Goal: Transaction & Acquisition: Purchase product/service

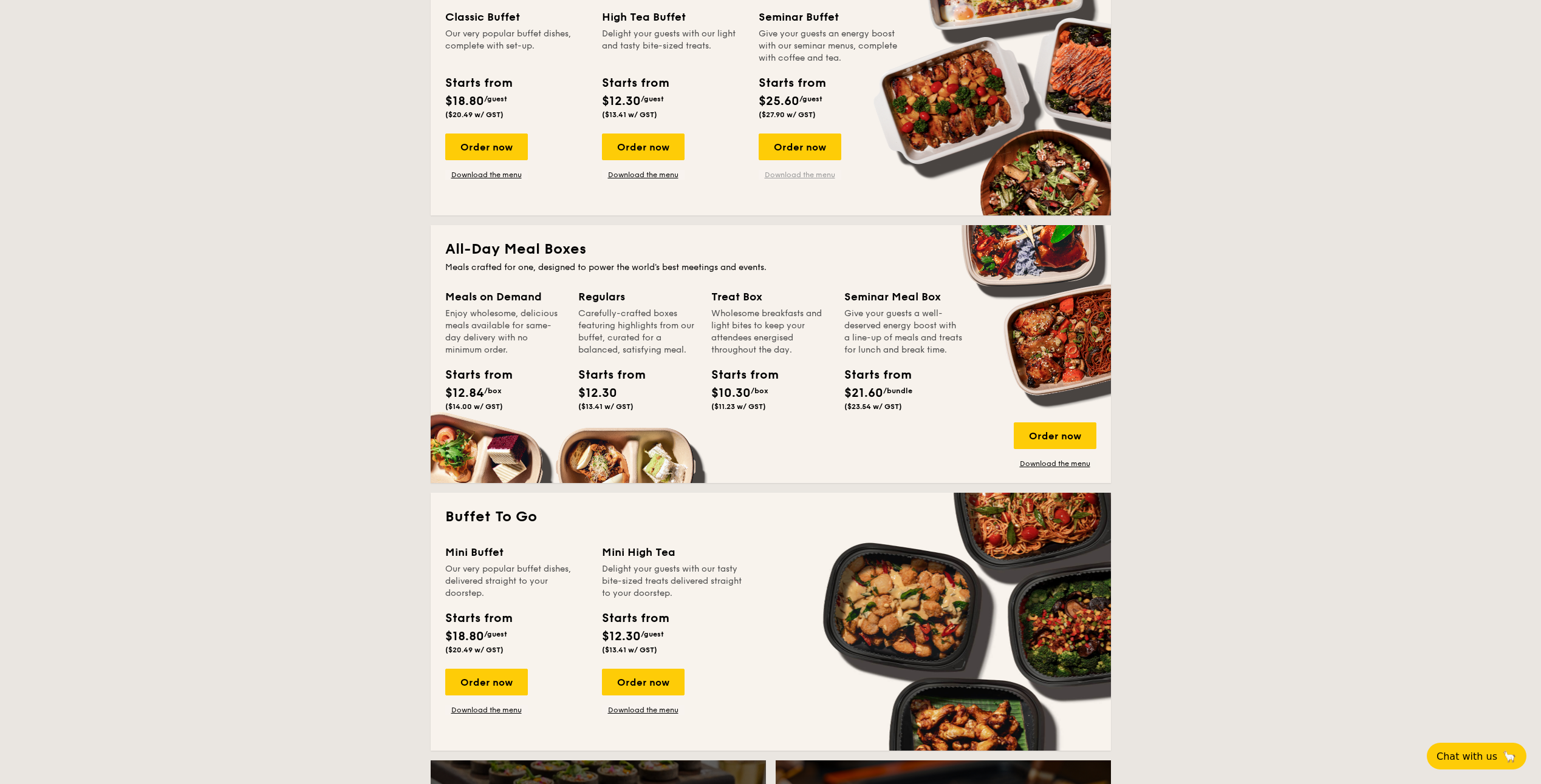
scroll to position [607, 0]
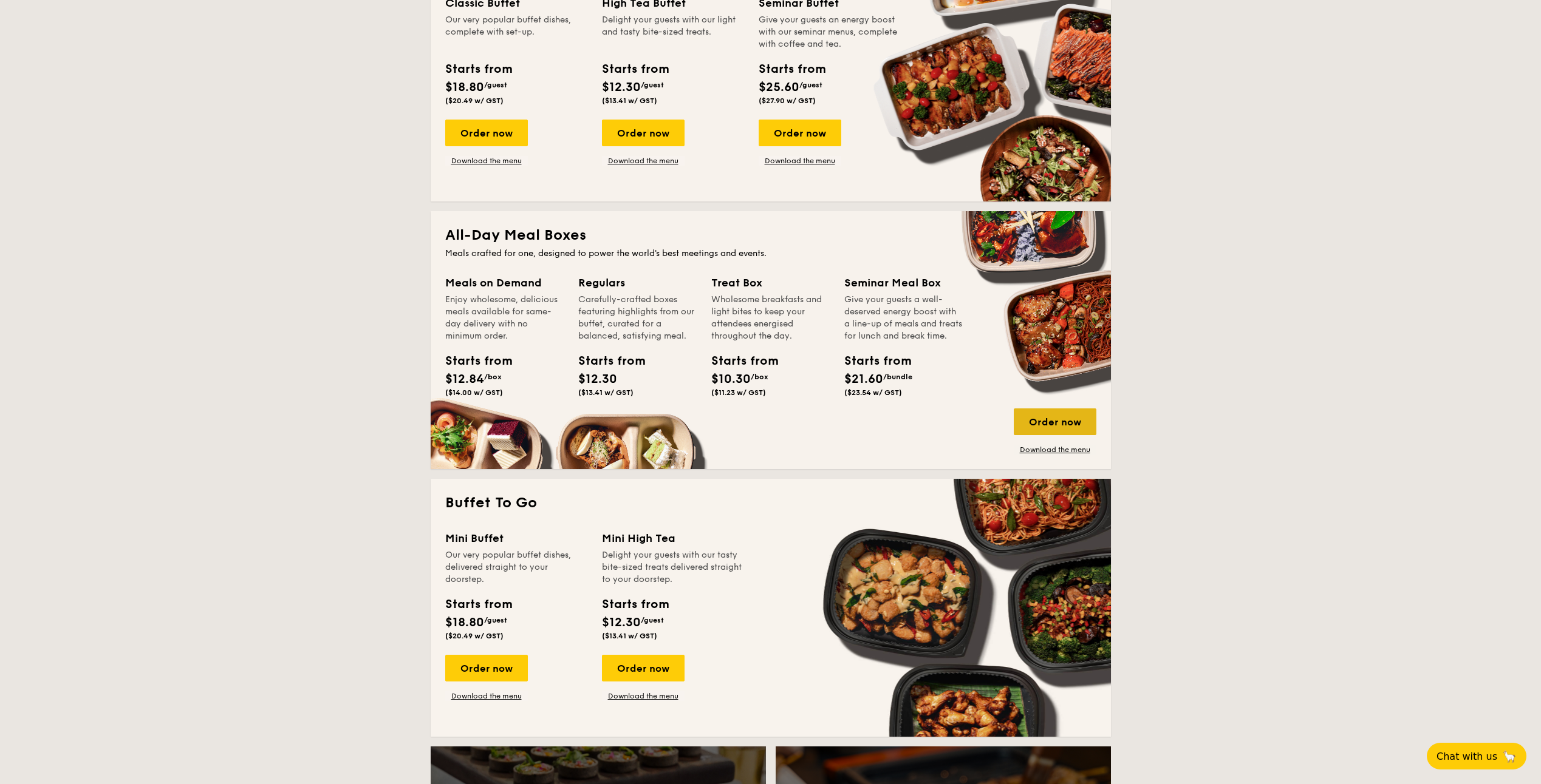
click at [1044, 421] on div "Order now" at bounding box center [1054, 421] width 83 height 27
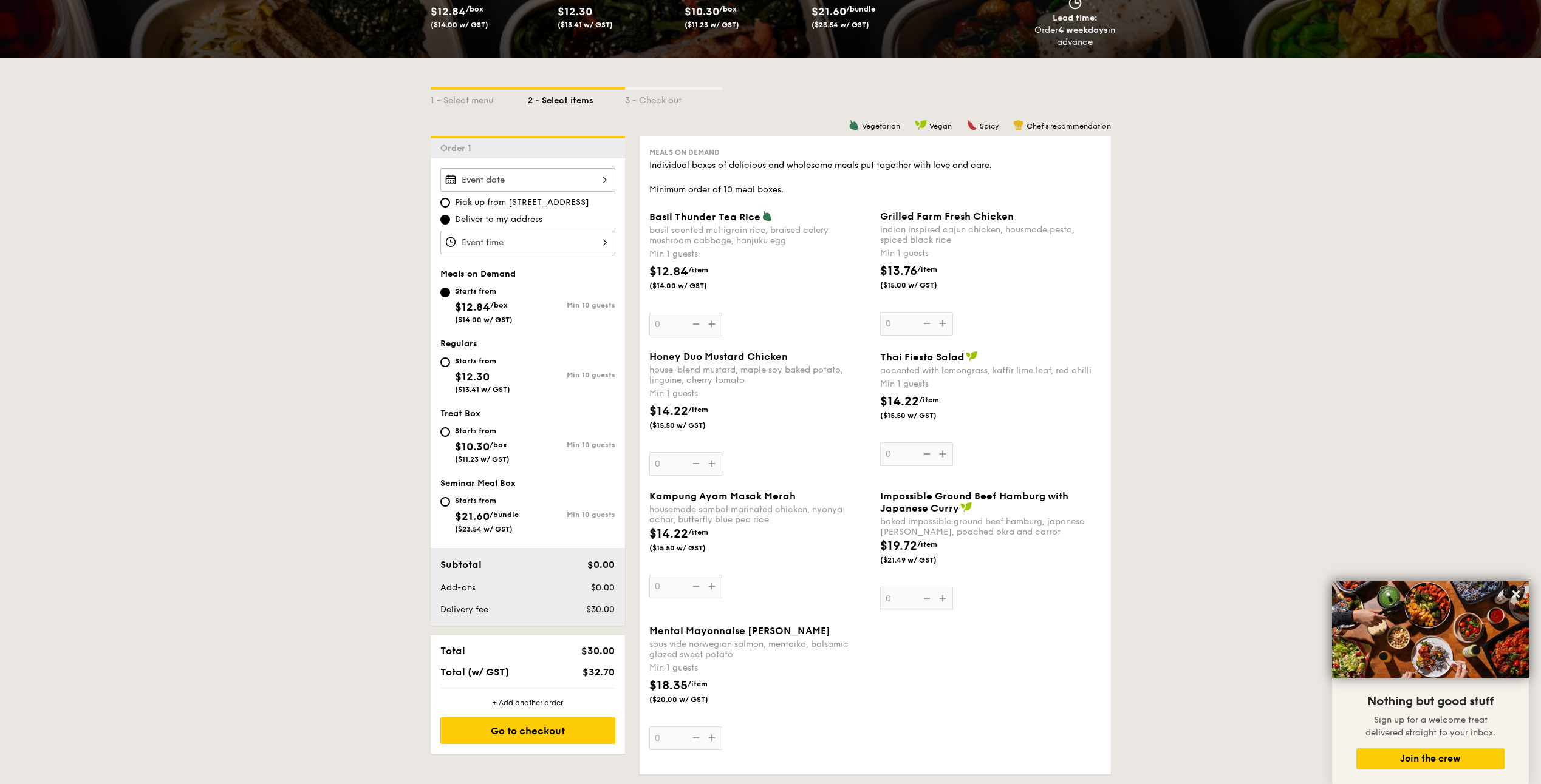
scroll to position [202, 0]
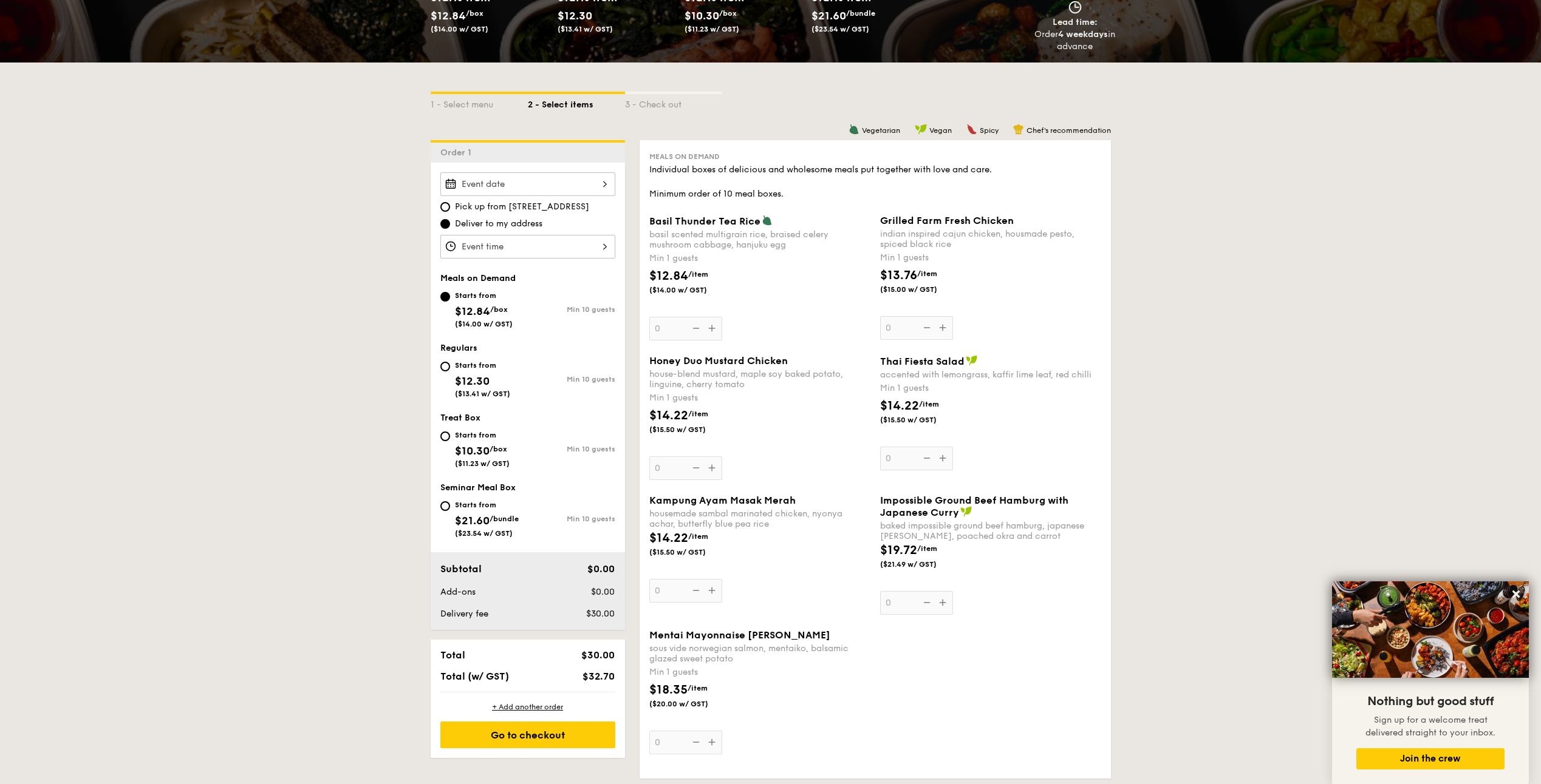
click at [516, 247] on div at bounding box center [528, 247] width 175 height 24
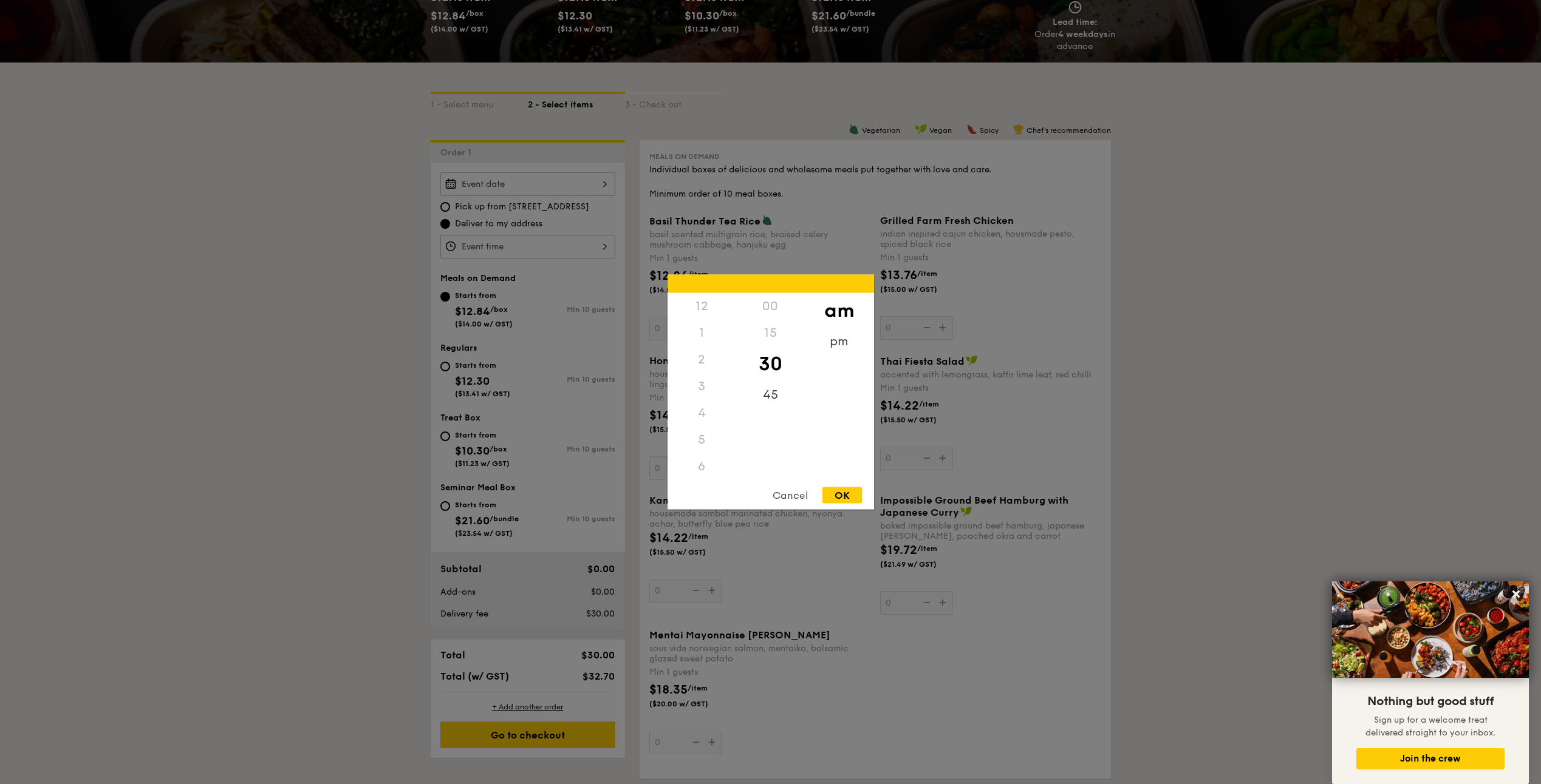
scroll to position [134, 0]
click at [788, 496] on div "Cancel" at bounding box center [790, 495] width 60 height 16
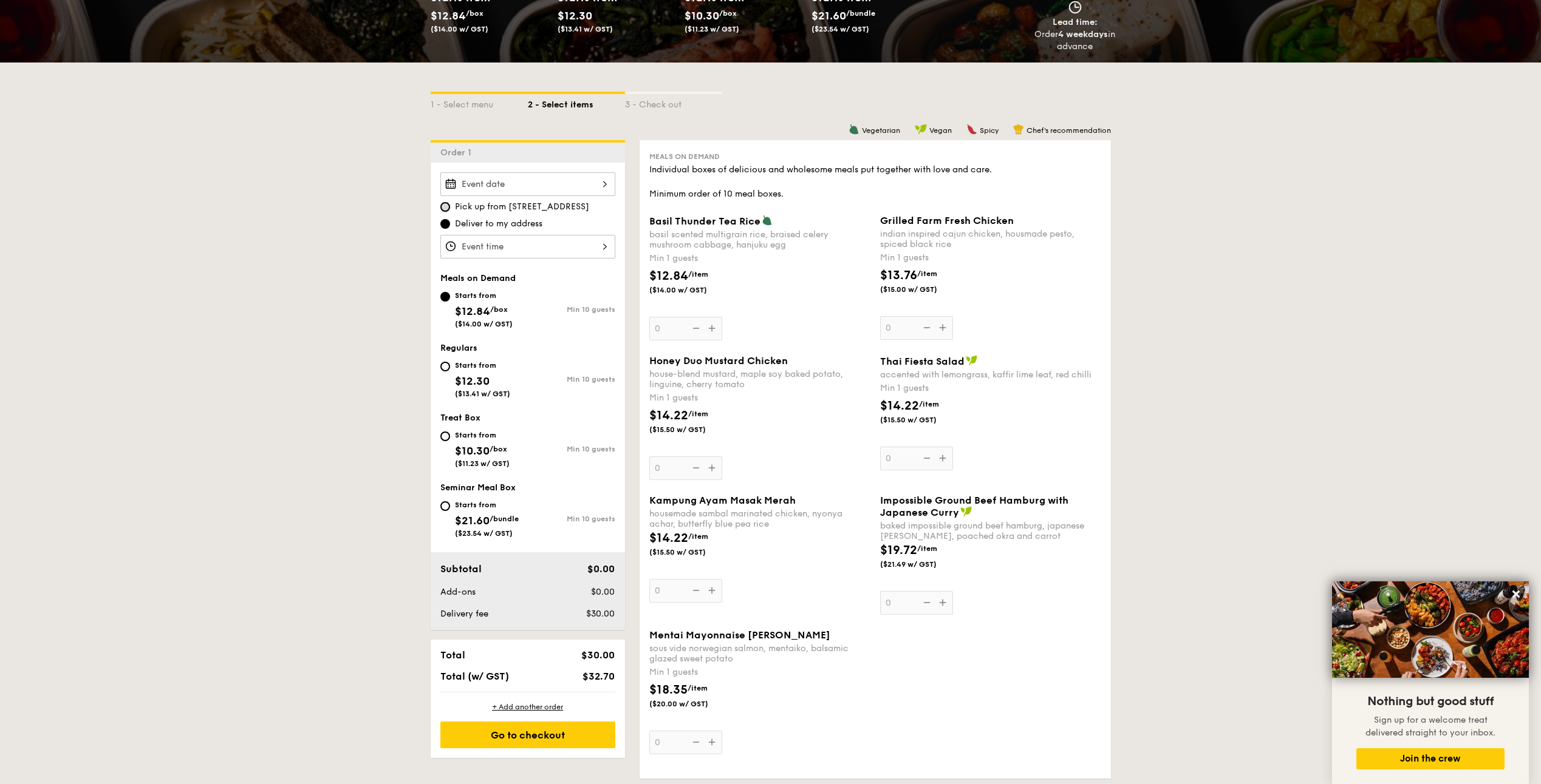
click at [447, 204] on input "Pick up from 5 Burn Road #05-01" at bounding box center [445, 206] width 10 height 10
radio input "true"
click at [513, 206] on span "Pick up from 5 Burn Road #05-01" at bounding box center [521, 207] width 134 height 12
click at [450, 206] on input "Pick up from 5 Burn Road #05-01" at bounding box center [445, 206] width 10 height 10
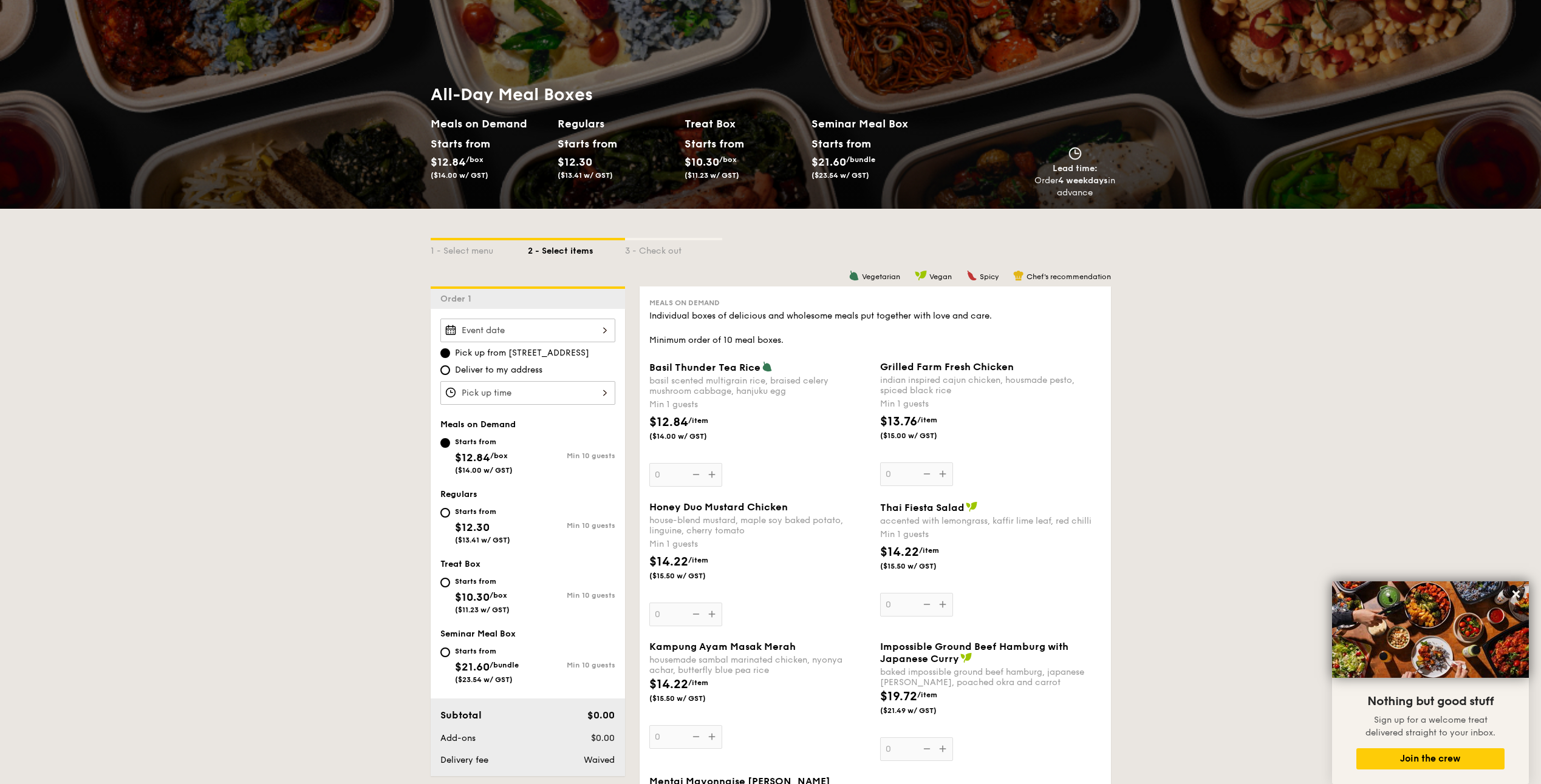
scroll to position [0, 0]
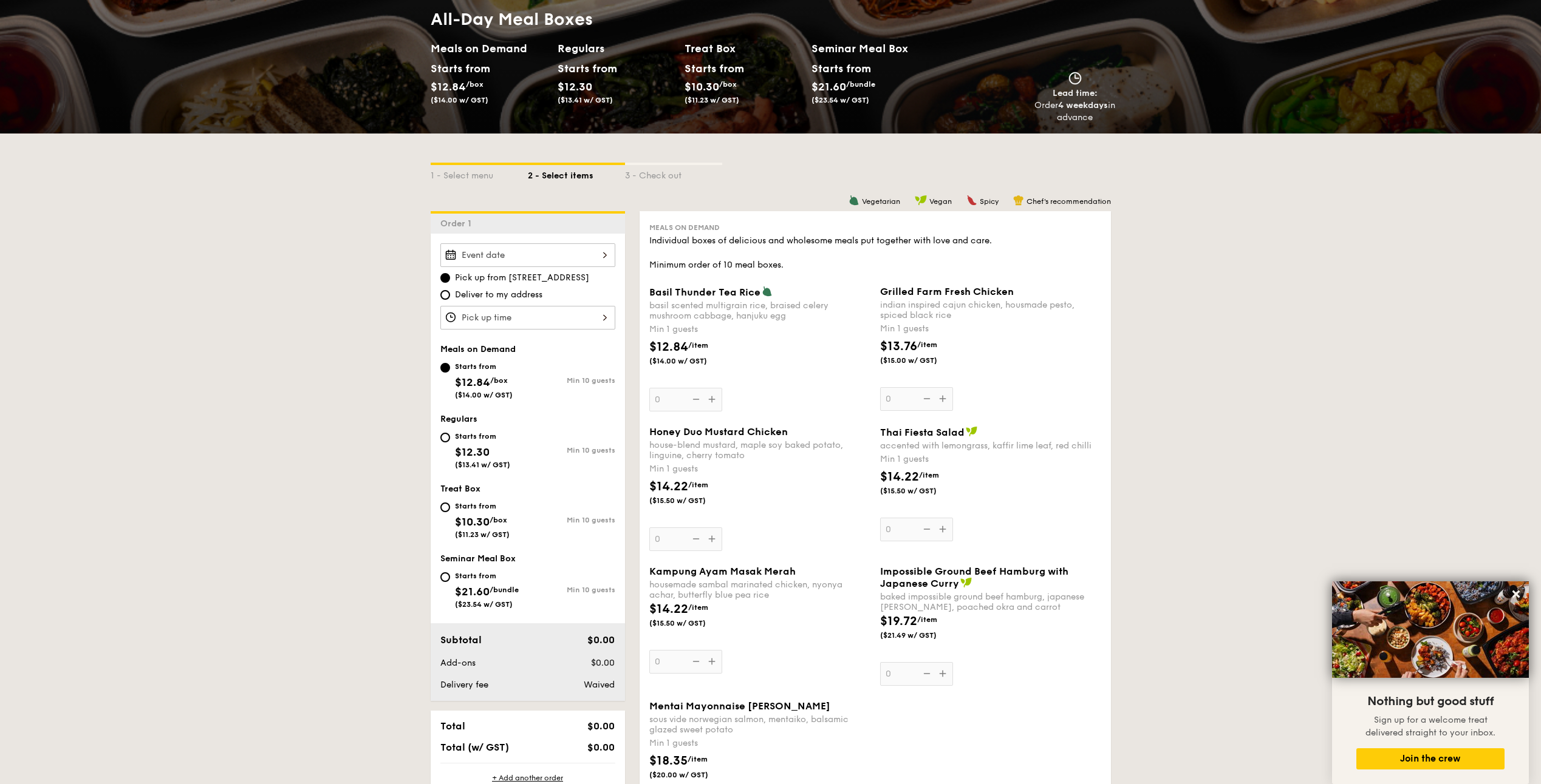
scroll to position [141, 0]
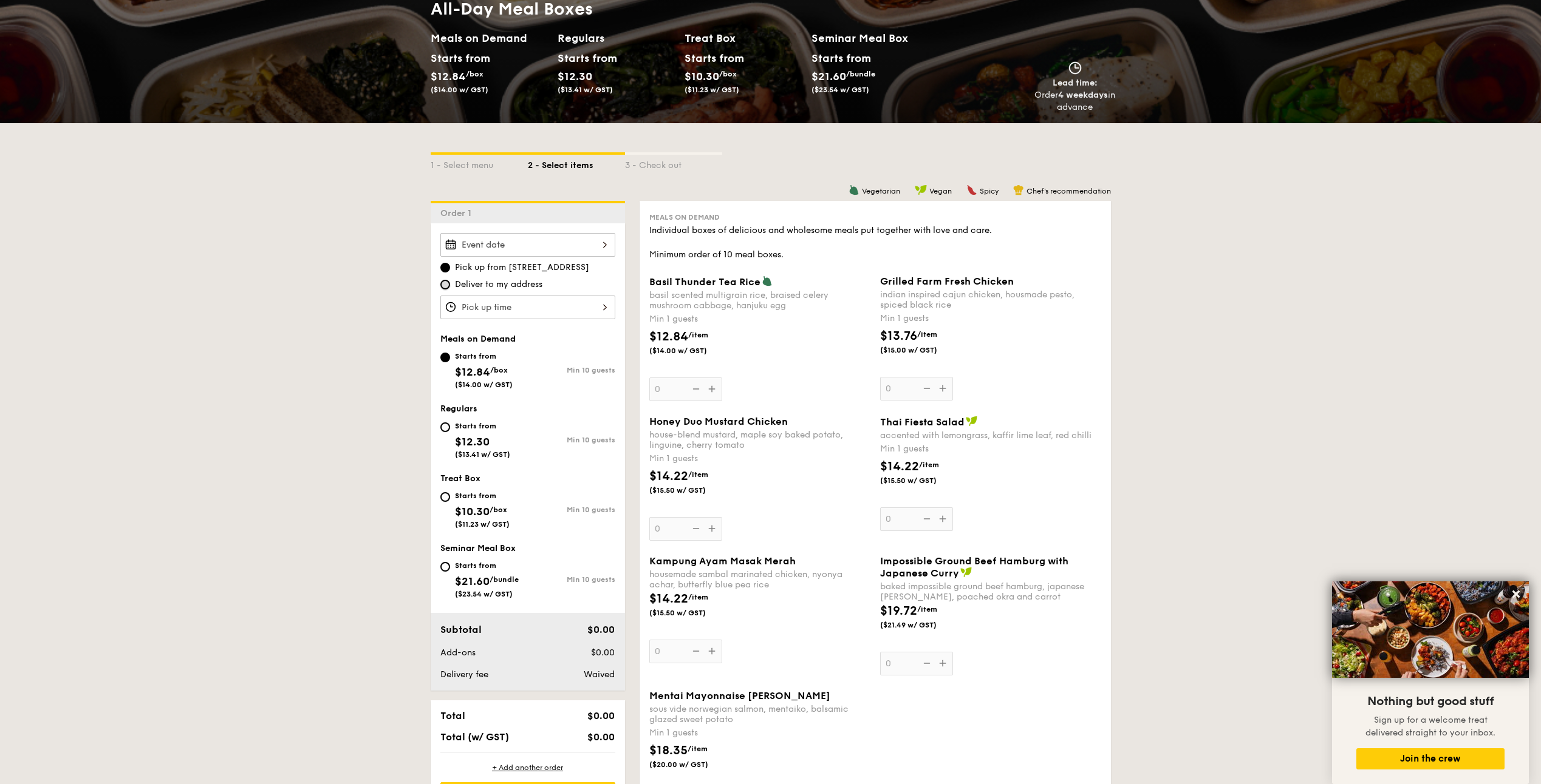
click at [442, 288] on input "Deliver to my address" at bounding box center [445, 285] width 10 height 10
radio input "true"
click at [445, 270] on input "Pick up from 5 Burn Road #05-01" at bounding box center [445, 268] width 10 height 10
radio input "true"
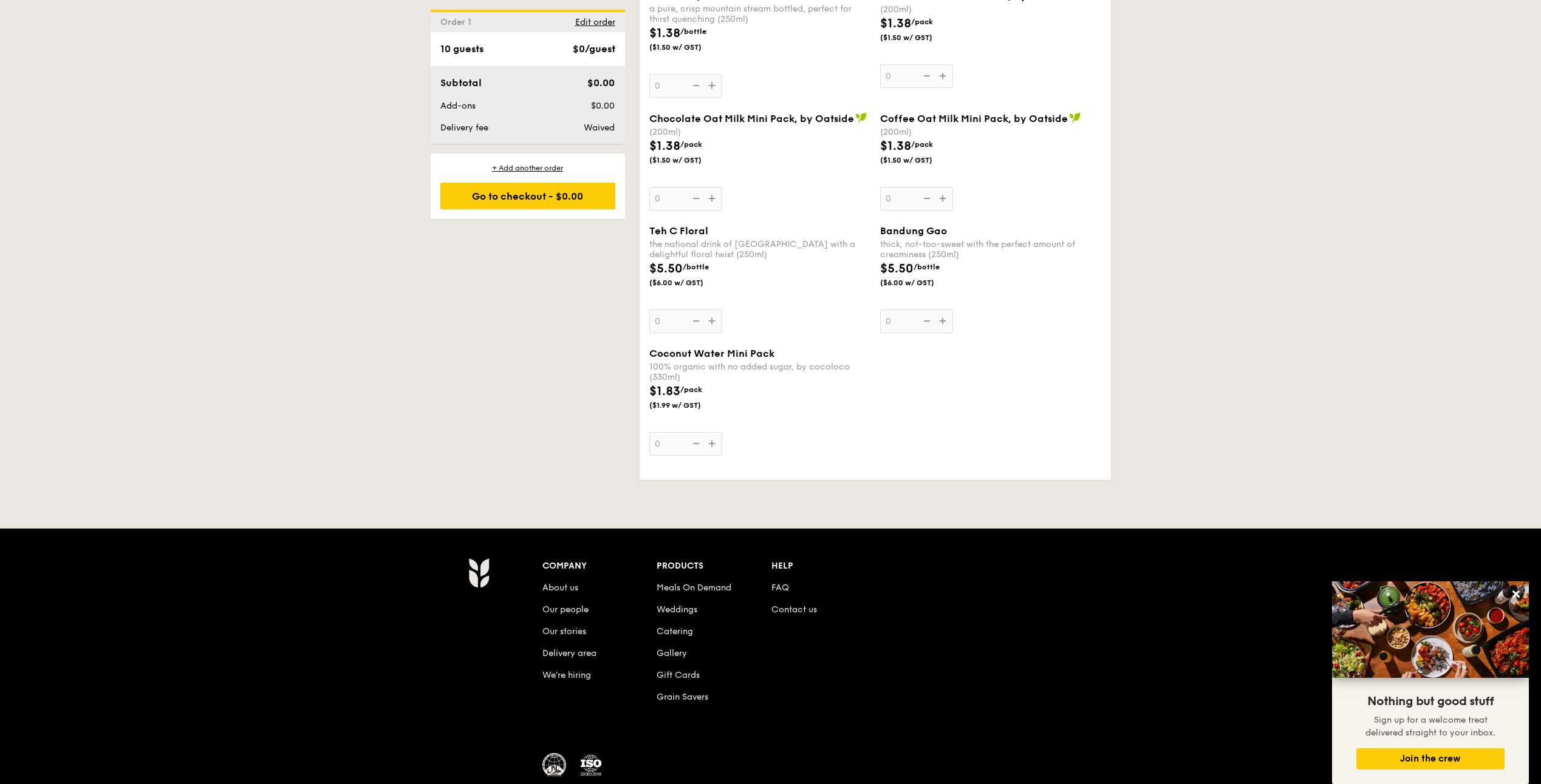
scroll to position [2185, 0]
click at [791, 613] on link "Contact us" at bounding box center [794, 608] width 46 height 10
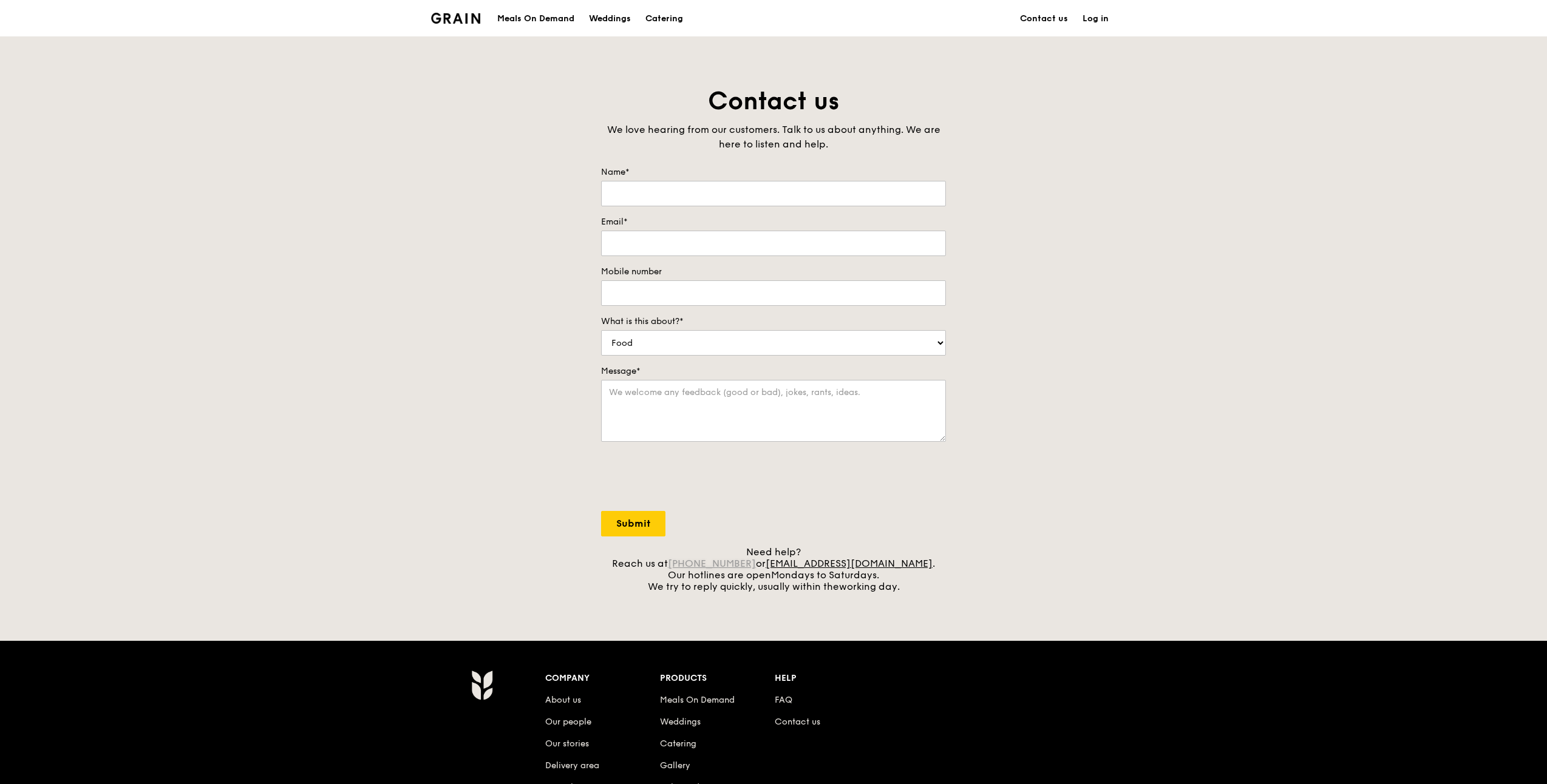
click at [744, 564] on link "[PHONE_NUMBER]" at bounding box center [712, 563] width 88 height 12
click at [1119, 169] on div "Contact us We love hearing from our customers. Talk to us about anything. We ar…" at bounding box center [774, 339] width 1547 height 507
click at [461, 17] on img at bounding box center [456, 18] width 50 height 11
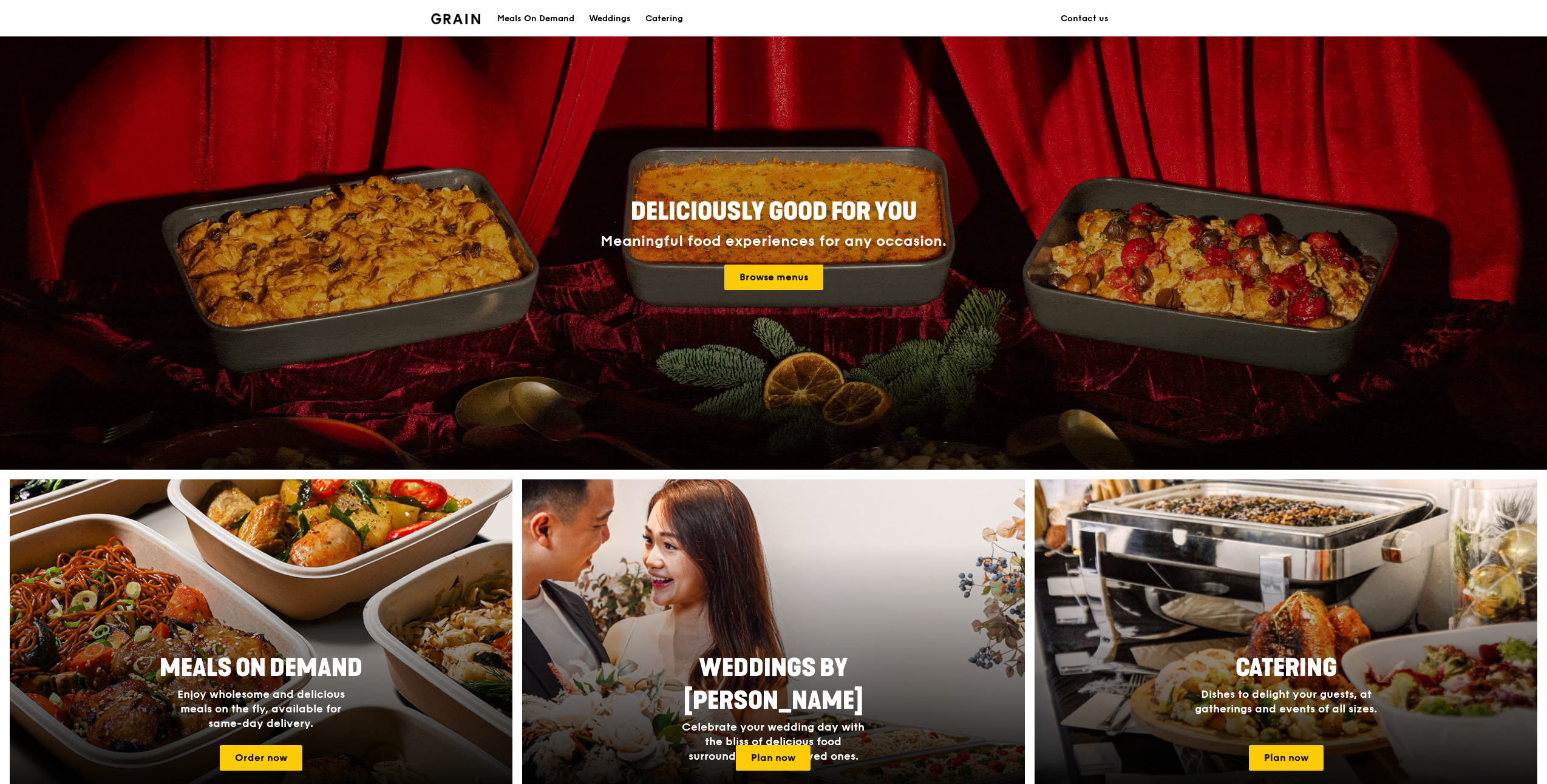
scroll to position [20, 0]
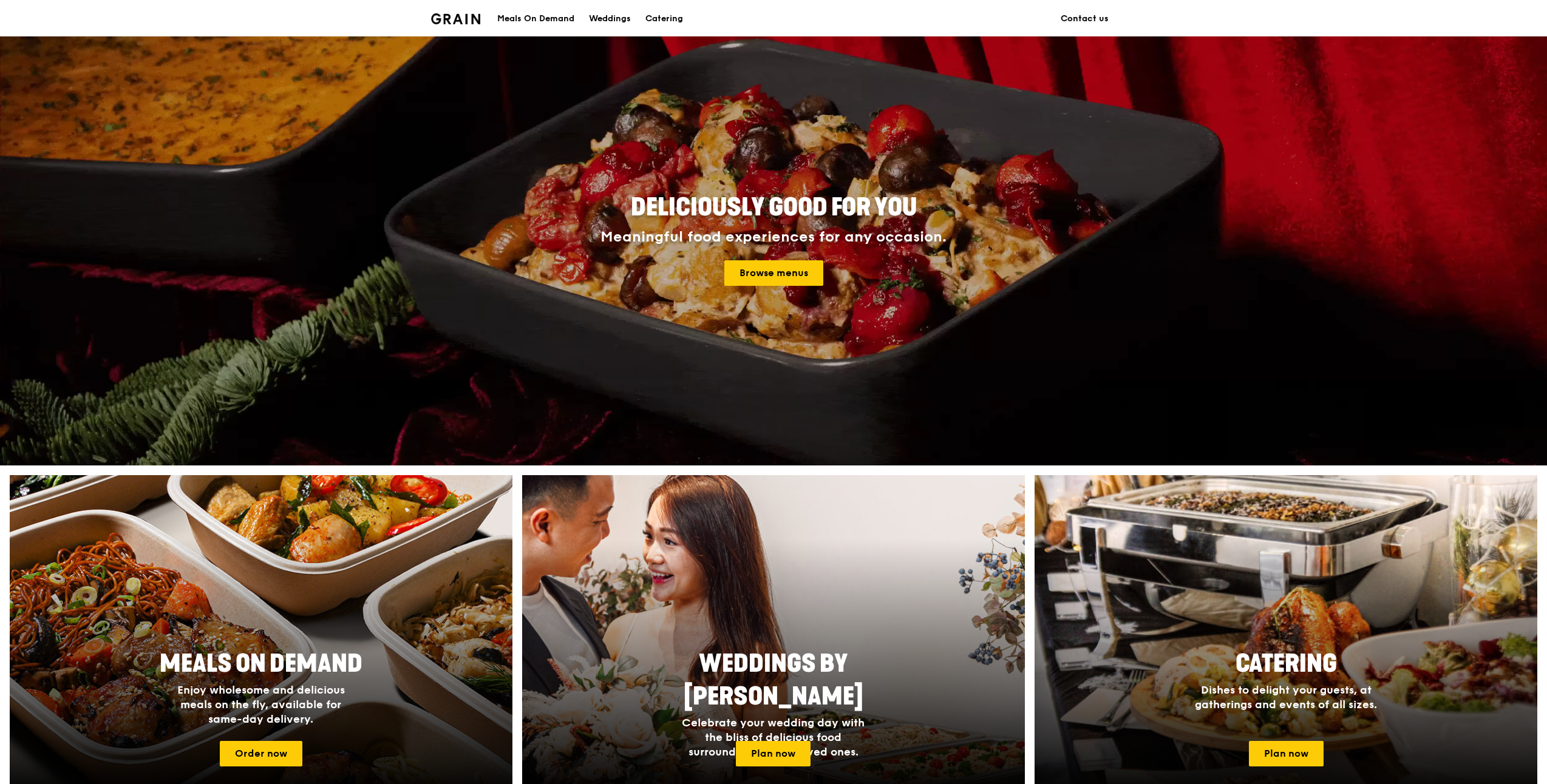
click at [1075, 18] on link "Contact us" at bounding box center [1084, 19] width 63 height 36
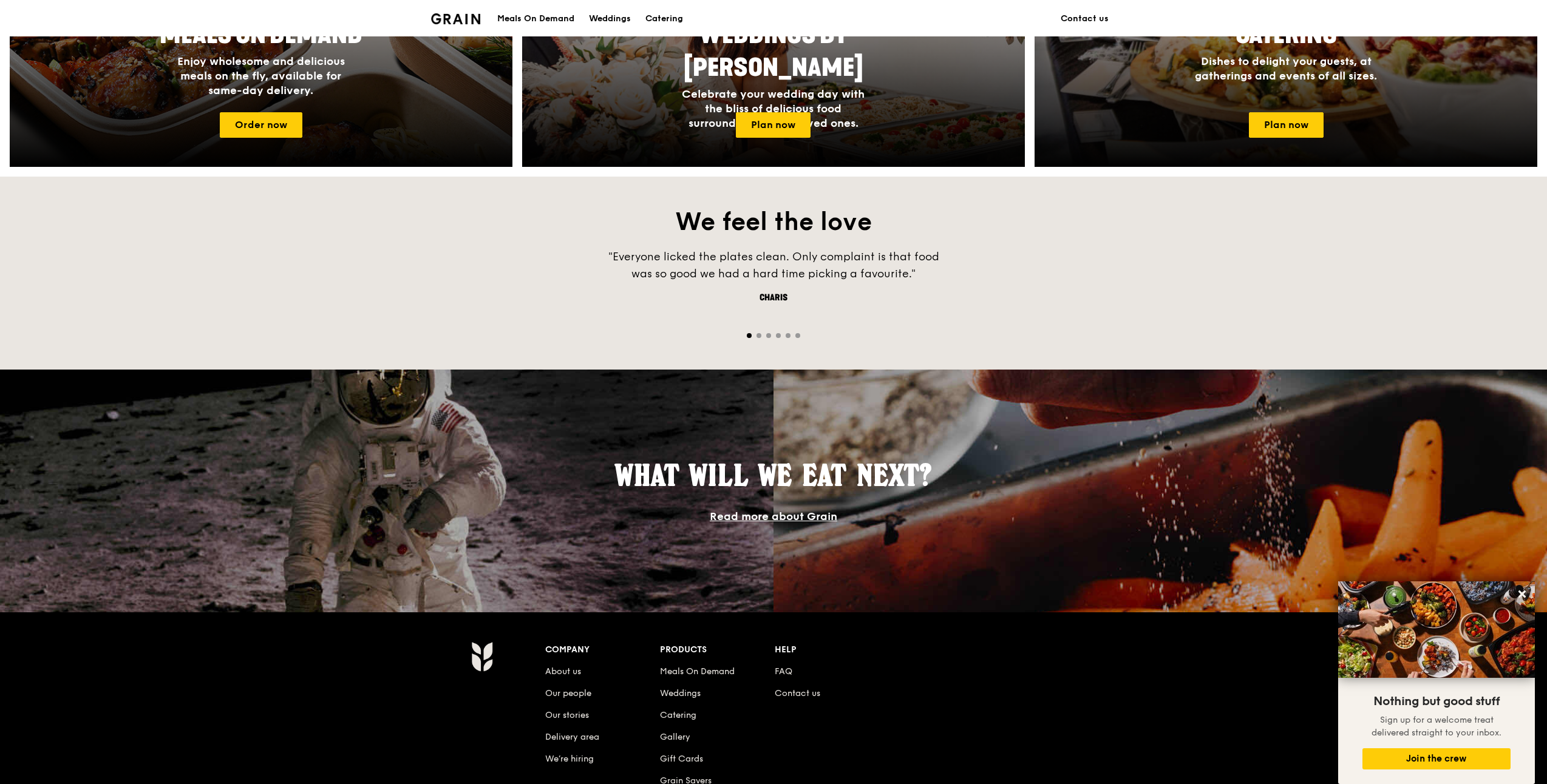
scroll to position [667, 0]
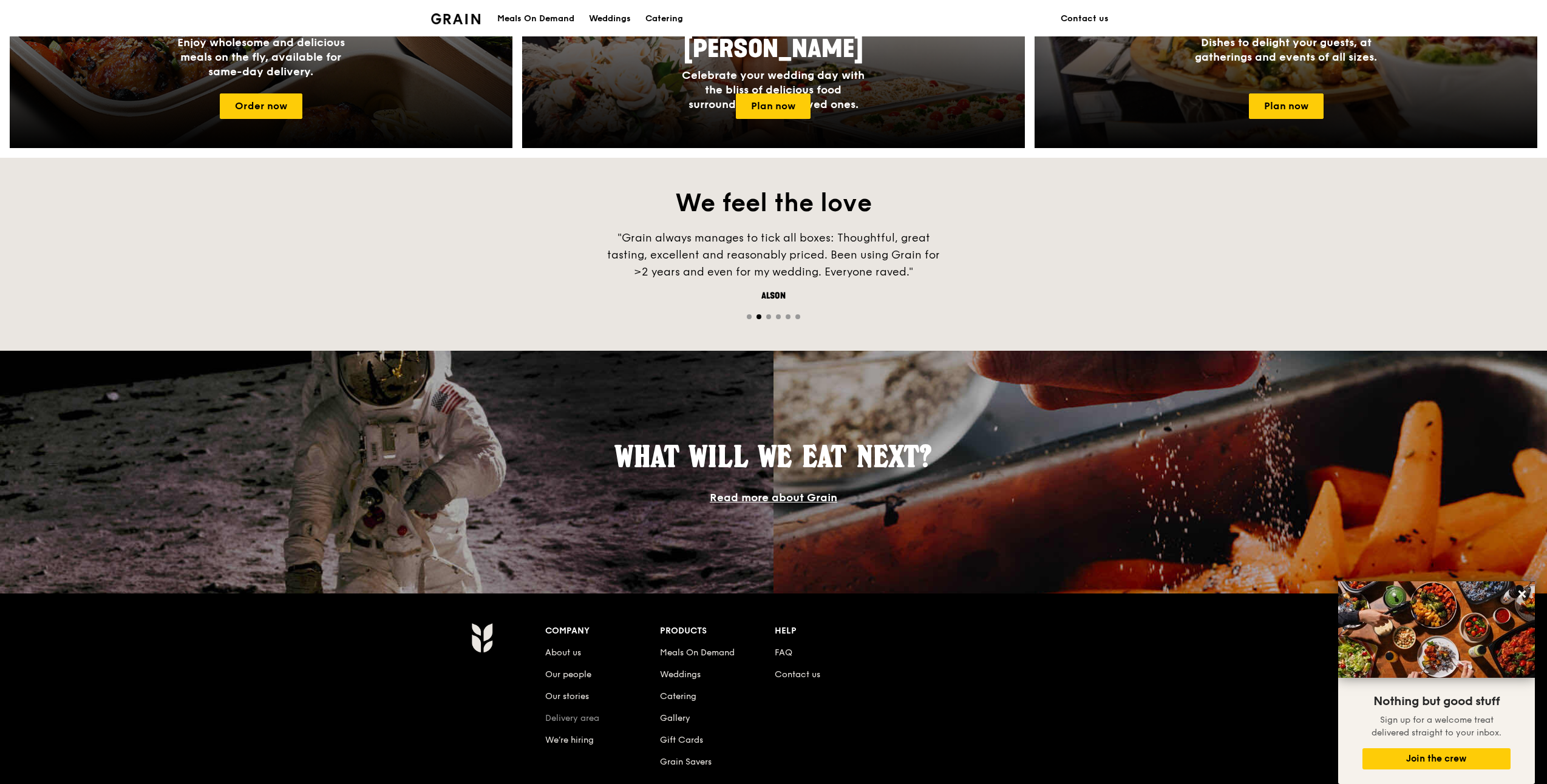
click at [586, 716] on link "Delivery area" at bounding box center [572, 718] width 54 height 10
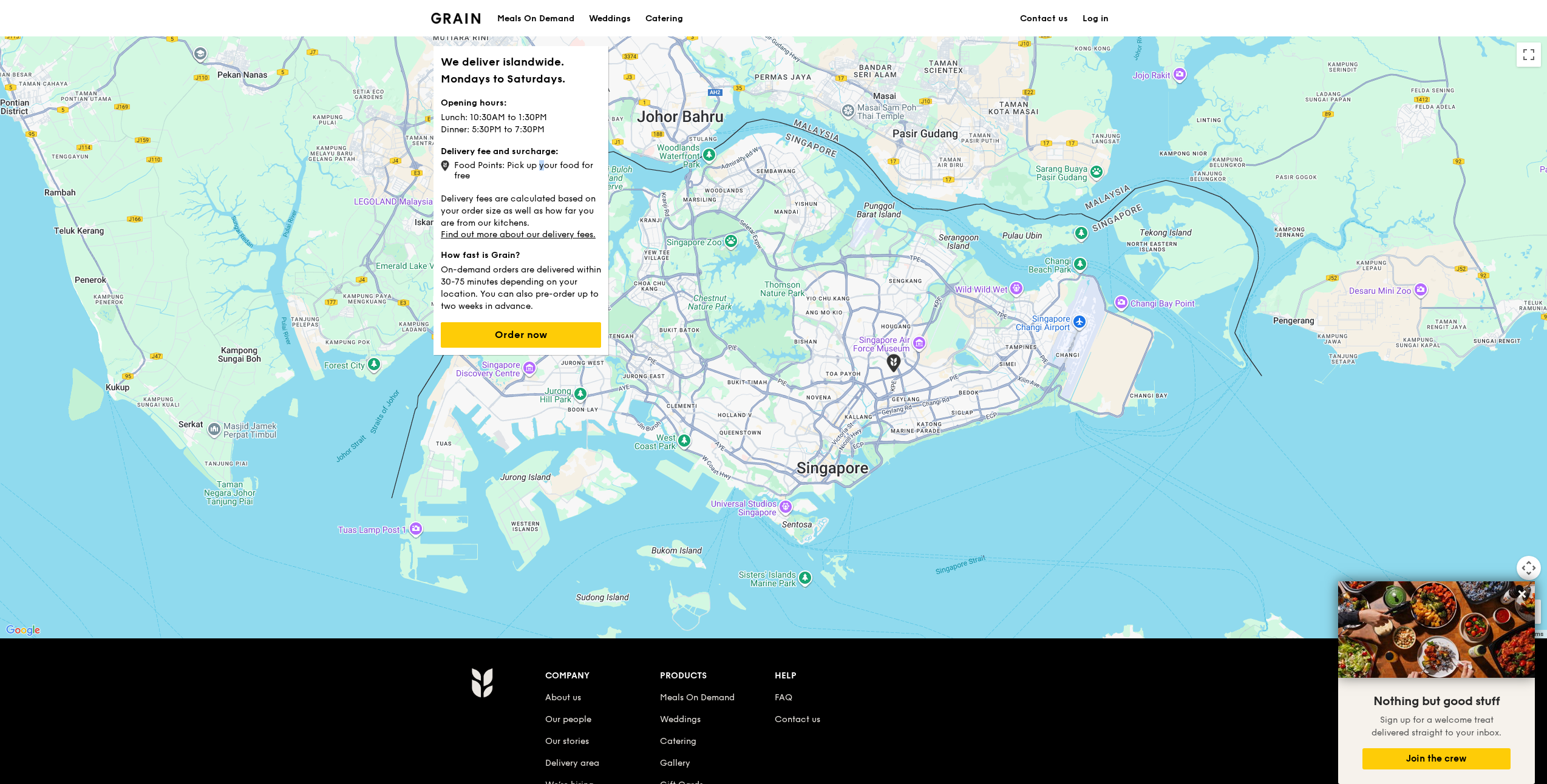
click at [493, 165] on div "Food Points: Pick up your food for free" at bounding box center [521, 169] width 160 height 23
drag, startPoint x: 493, startPoint y: 165, endPoint x: 575, endPoint y: 190, distance: 85.7
click at [575, 189] on div "Delivery fee and surcharge: Food Points: Pick up your food for free Delivery fe…" at bounding box center [521, 193] width 160 height 94
click at [1518, 595] on icon at bounding box center [1522, 594] width 11 height 11
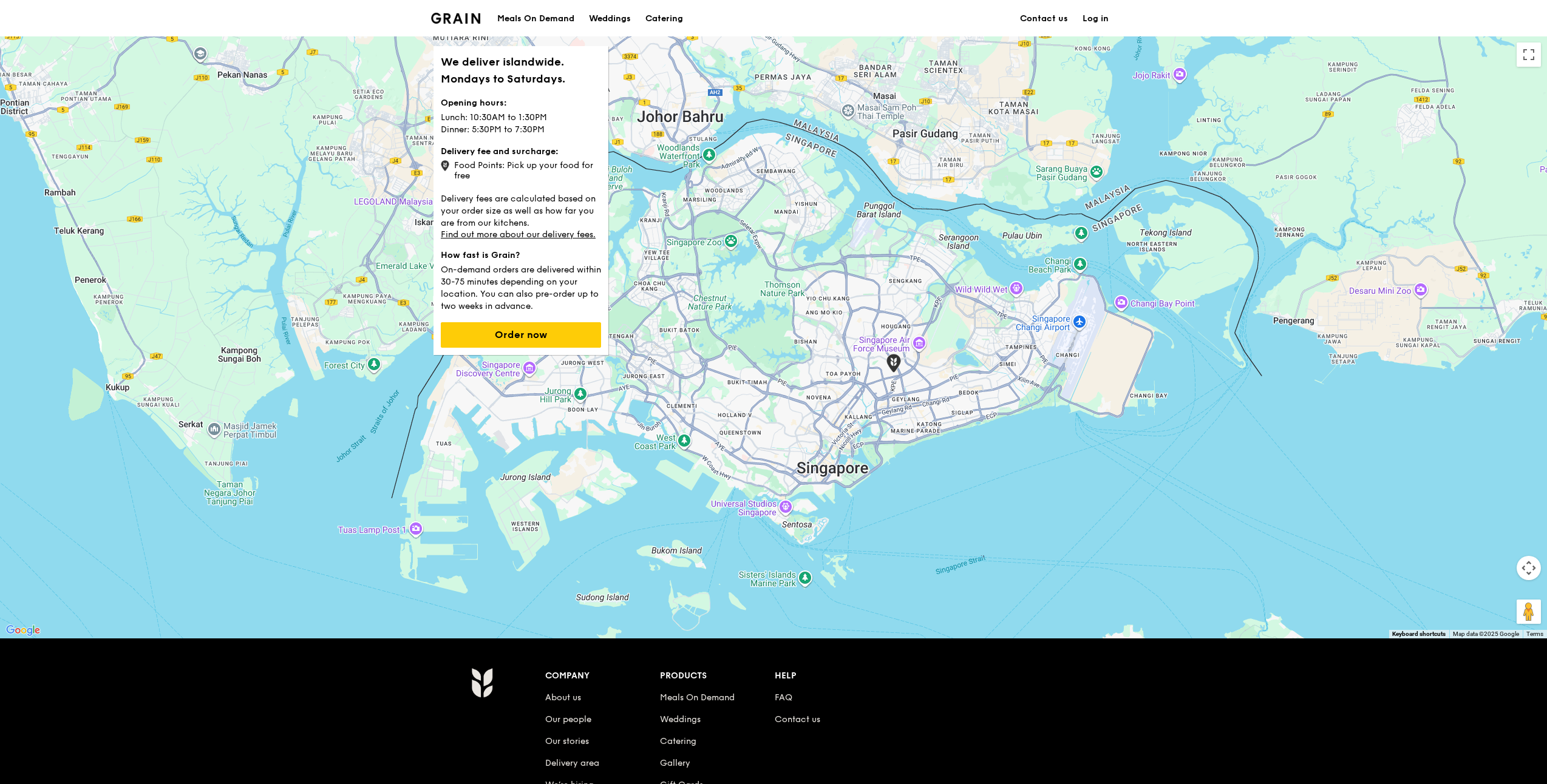
click at [902, 482] on div at bounding box center [774, 337] width 1547 height 602
click at [714, 18] on div "Meals On Demand Weddings Catering Contact us Log in" at bounding box center [773, 19] width 685 height 37
